Goal: Book appointment/travel/reservation

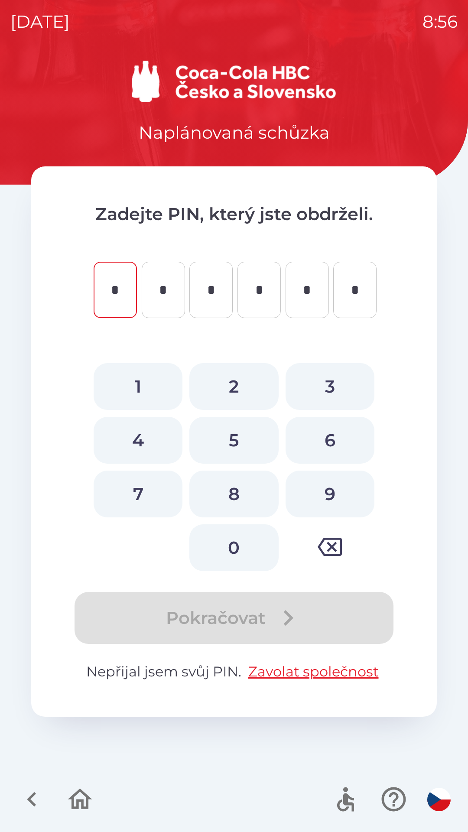
click at [233, 496] on button "8" at bounding box center [233, 493] width 89 height 47
type input "*"
click at [239, 386] on button "2" at bounding box center [233, 386] width 89 height 47
type input "*"
click at [138, 387] on button "1" at bounding box center [138, 386] width 89 height 47
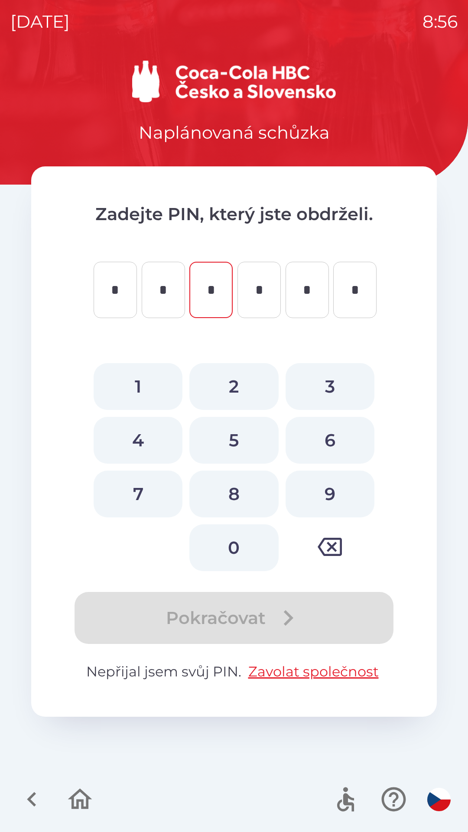
type input "*"
click at [228, 392] on button "2" at bounding box center [233, 386] width 89 height 47
type input "*"
click at [141, 493] on button "7" at bounding box center [138, 493] width 89 height 47
type input "*"
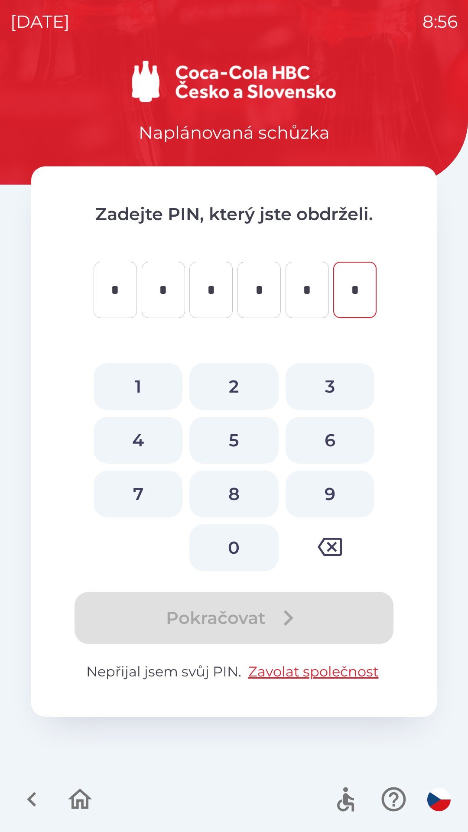
click at [229, 546] on button "0" at bounding box center [233, 547] width 89 height 47
type input "*"
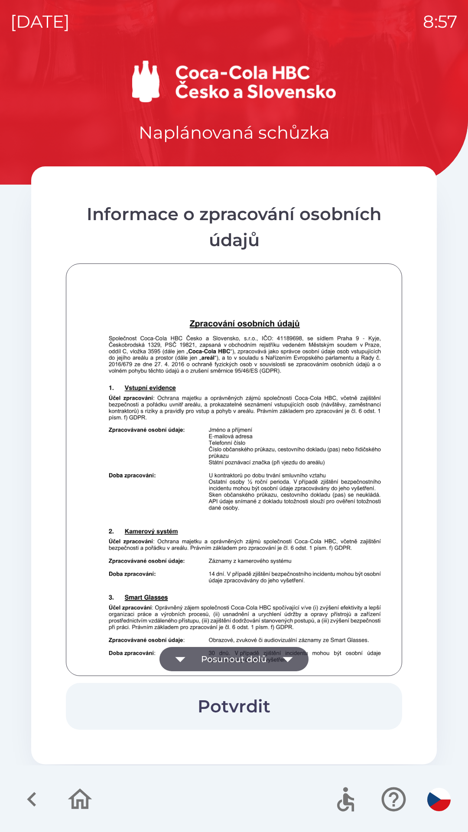
click at [245, 655] on button "Posunout dolů" at bounding box center [233, 659] width 149 height 24
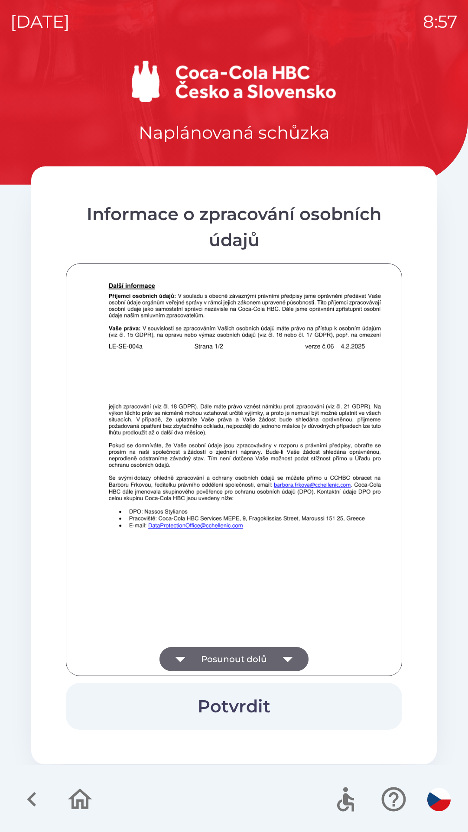
click at [235, 662] on button "Posunout dolů" at bounding box center [233, 659] width 149 height 24
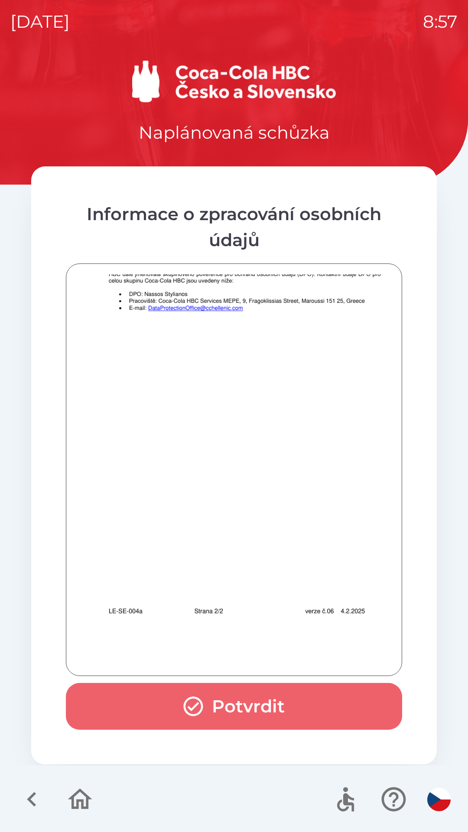
click at [237, 704] on button "Potvrdit" at bounding box center [234, 706] width 336 height 47
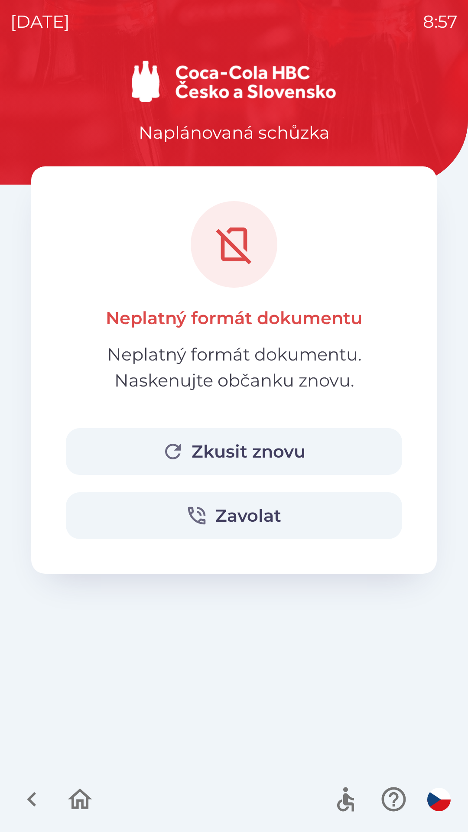
click at [227, 448] on button "Zkusit znovu" at bounding box center [234, 451] width 336 height 47
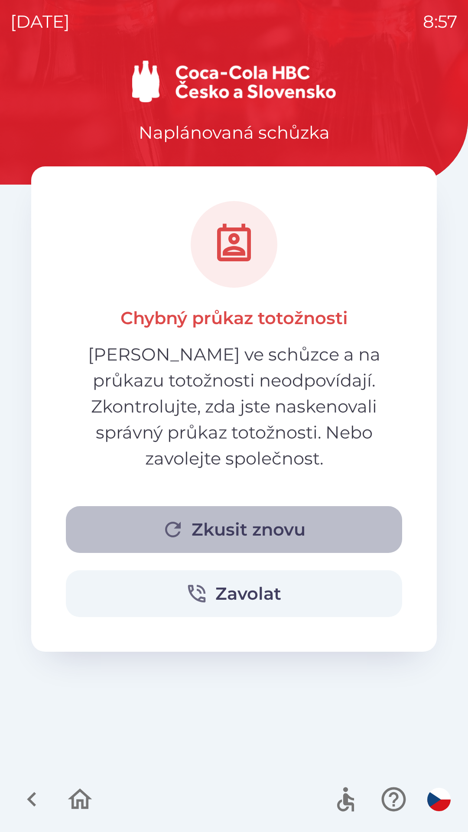
click at [238, 506] on button "Zkusit znovu" at bounding box center [234, 529] width 336 height 47
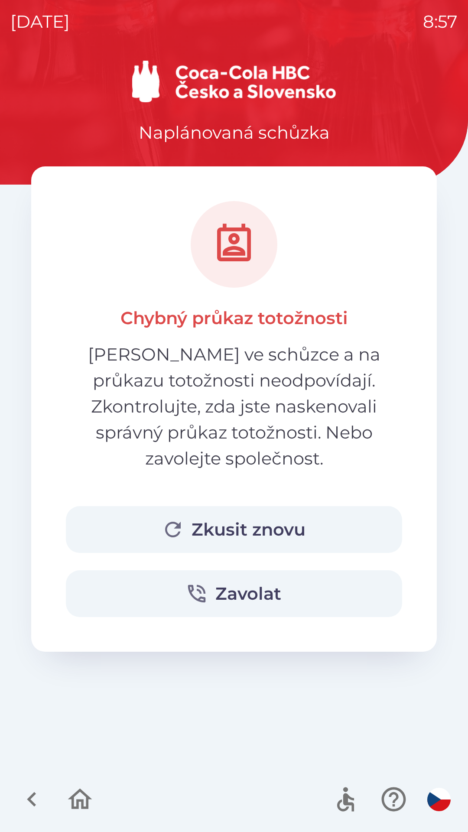
click at [243, 506] on button "Zkusit znovu" at bounding box center [234, 529] width 336 height 47
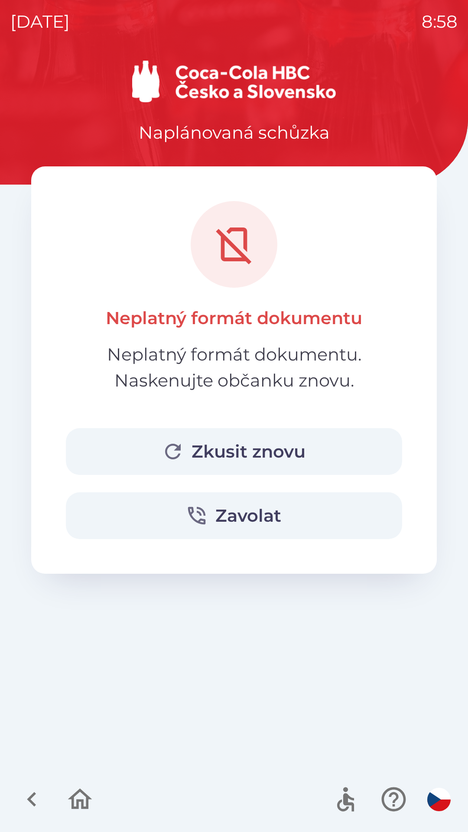
click at [23, 785] on icon "button" at bounding box center [31, 799] width 29 height 29
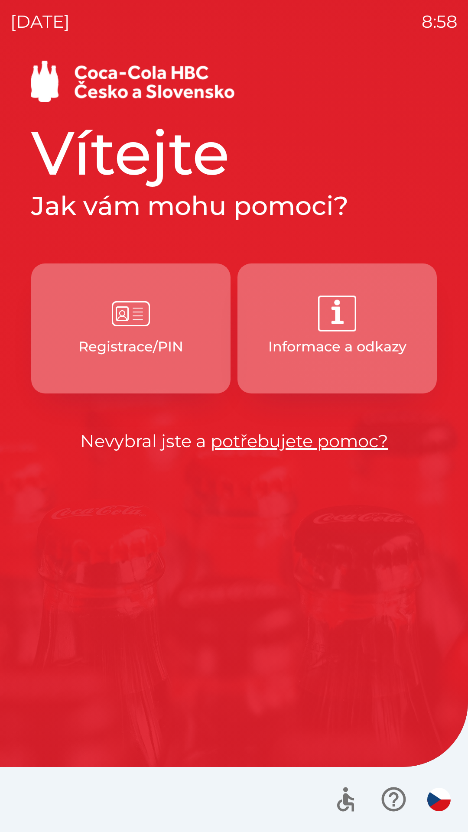
click at [132, 327] on img "button" at bounding box center [131, 314] width 38 height 38
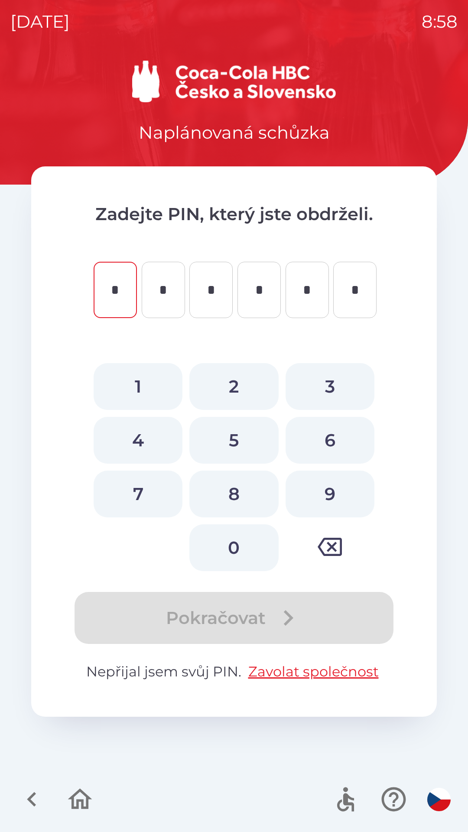
click at [235, 492] on button "8" at bounding box center [233, 493] width 89 height 47
type input "*"
click at [235, 388] on button "2" at bounding box center [233, 386] width 89 height 47
type input "*"
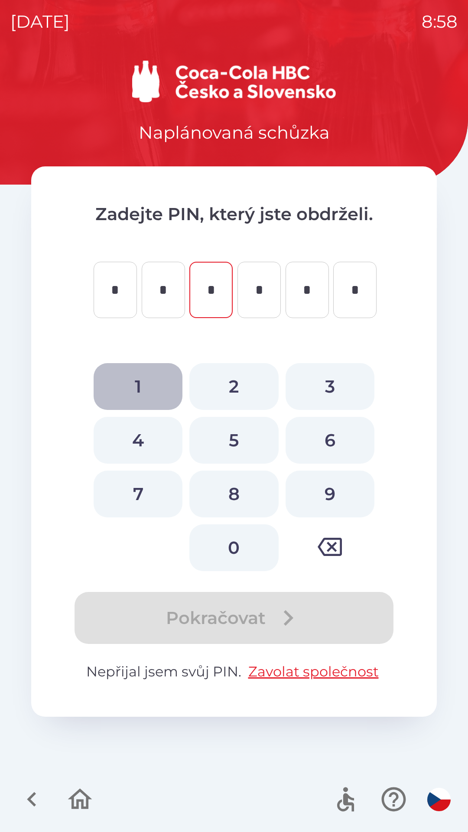
click at [142, 381] on button "1" at bounding box center [138, 386] width 89 height 47
type input "*"
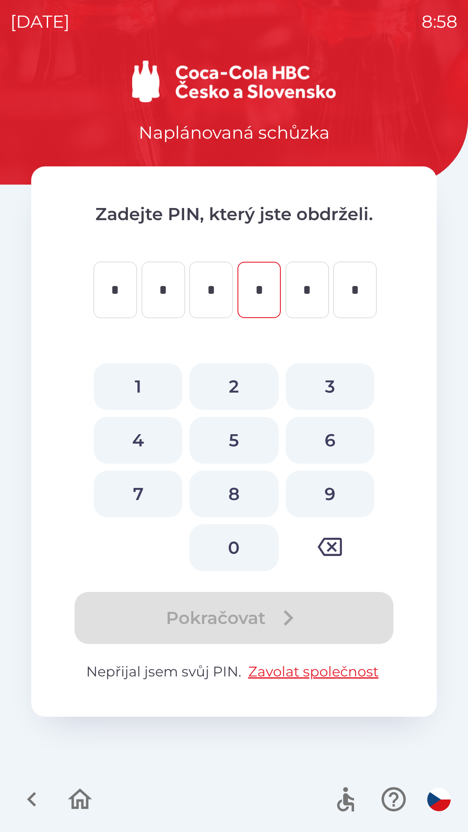
click at [225, 386] on button "2" at bounding box center [233, 386] width 89 height 47
type input "*"
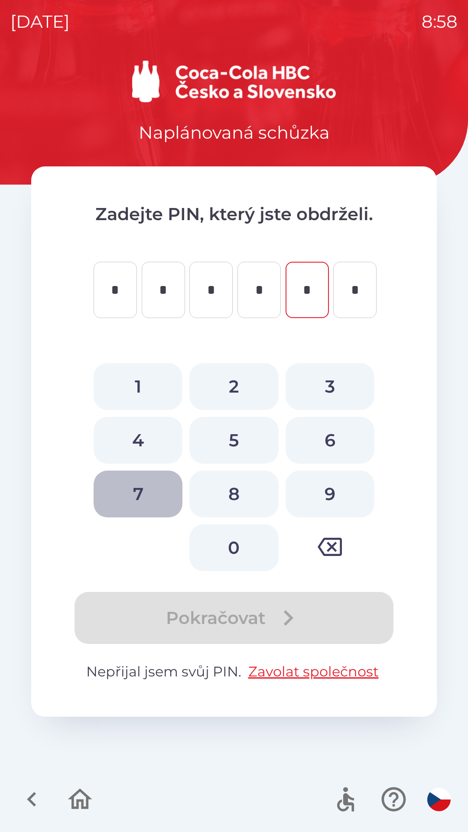
click at [138, 486] on button "7" at bounding box center [138, 493] width 89 height 47
type input "*"
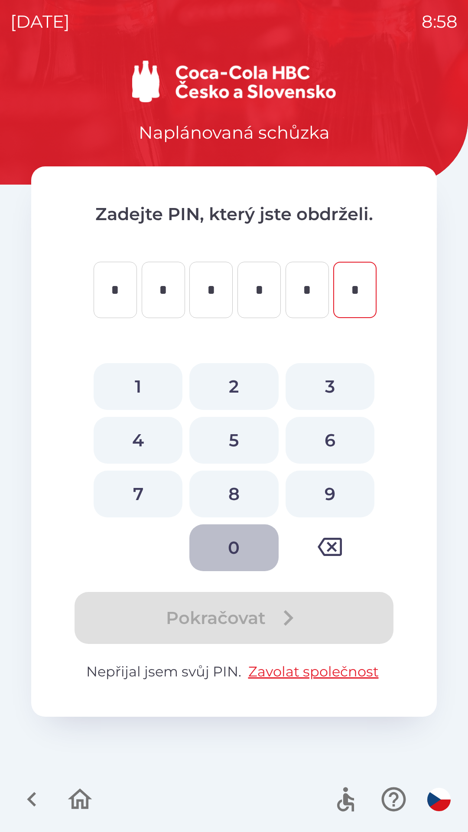
click at [235, 541] on button "0" at bounding box center [233, 547] width 89 height 47
type input "*"
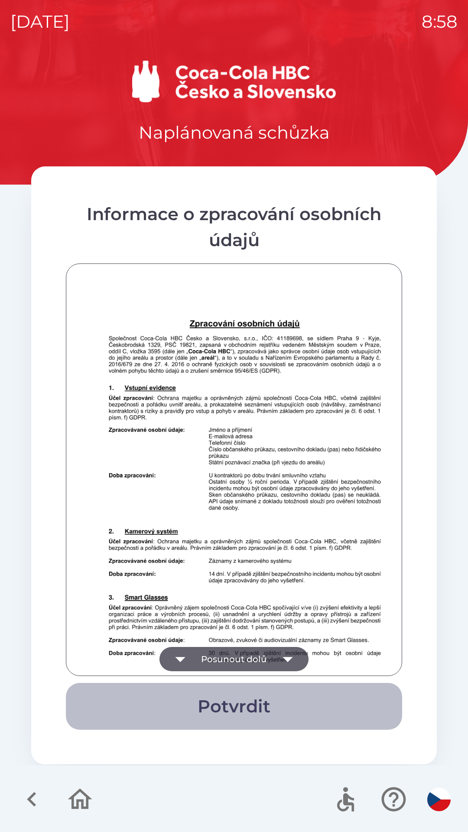
click at [236, 697] on button "Potvrdit" at bounding box center [234, 706] width 336 height 47
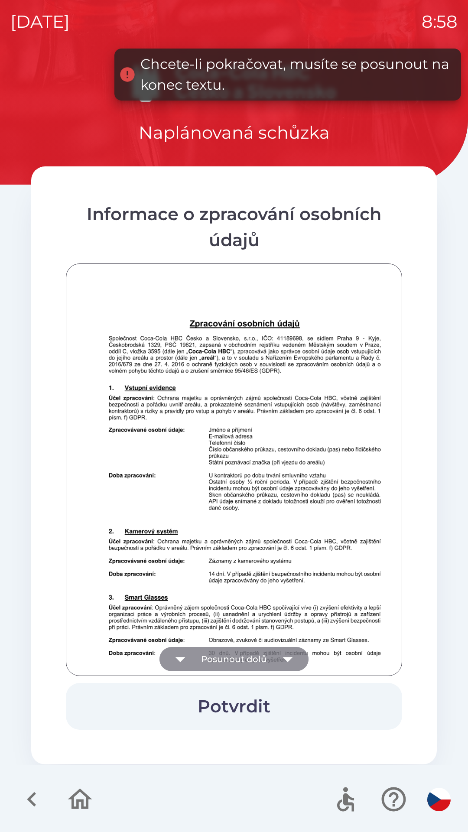
click at [242, 653] on button "Posunout dolů" at bounding box center [233, 659] width 149 height 24
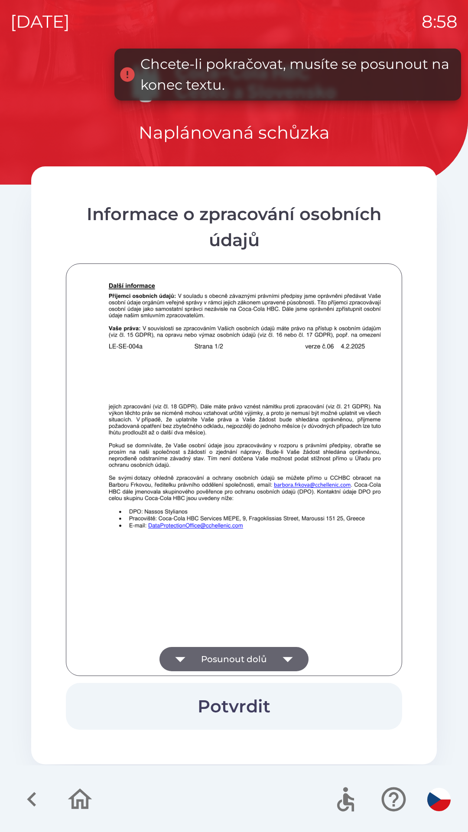
click at [237, 647] on button "Posunout dolů" at bounding box center [233, 659] width 149 height 24
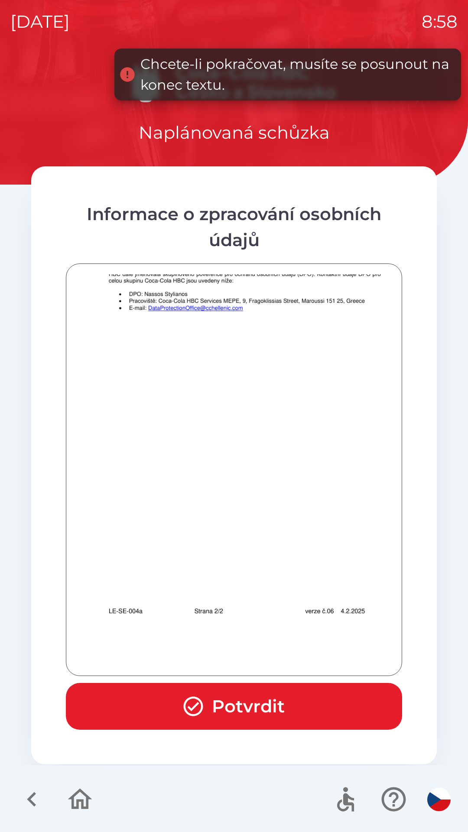
click at [236, 659] on div at bounding box center [234, 469] width 315 height 391
click at [230, 705] on button "Potvrdit" at bounding box center [234, 706] width 336 height 47
